Goal: Navigation & Orientation: Find specific page/section

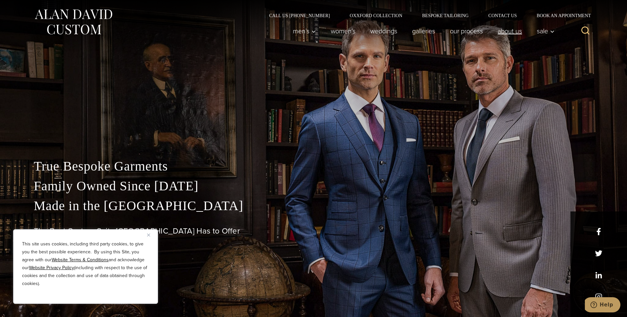
click at [510, 29] on link "About Us" at bounding box center [509, 30] width 39 height 13
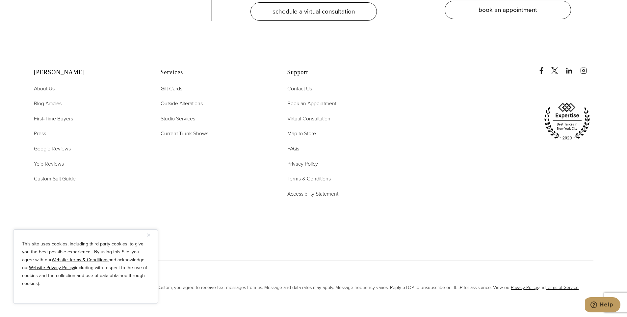
scroll to position [2955, 0]
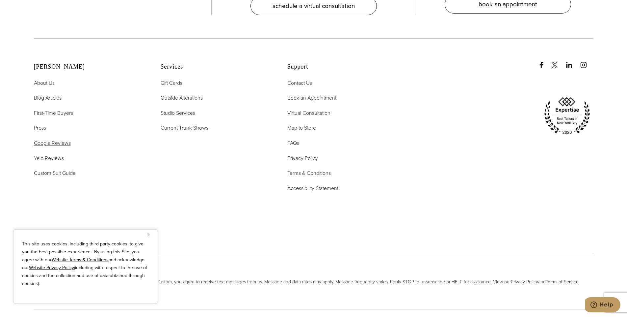
click at [55, 139] on span "Google Reviews" at bounding box center [52, 143] width 37 height 8
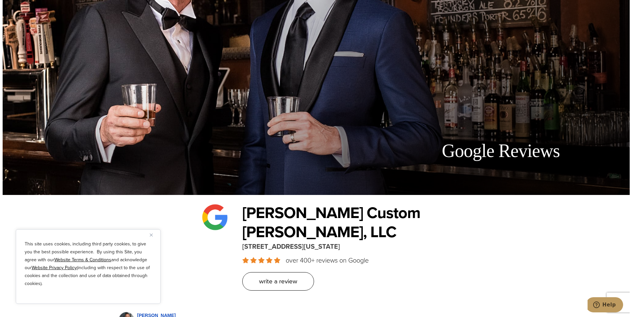
scroll to position [33, 0]
